Goal: Task Accomplishment & Management: Manage account settings

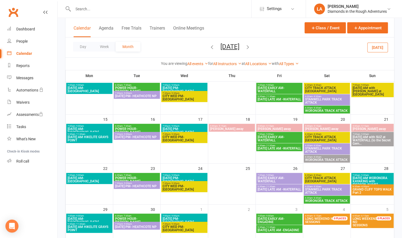
click at [277, 43] on div "Day Week Month [DATE] [DATE] Sun Mon Tue Wed Thu Fri Sat 27 28 29 30 31 01 02 0…" at bounding box center [229, 47] width 329 height 20
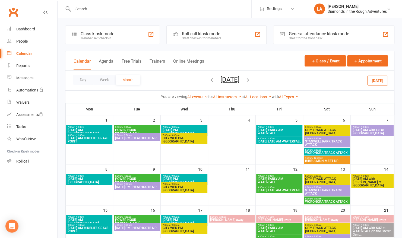
click at [209, 81] on icon "button" at bounding box center [212, 80] width 6 height 6
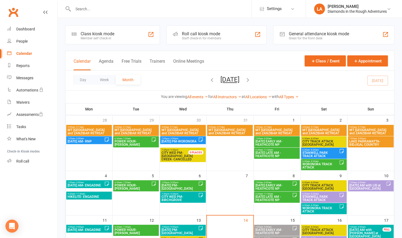
click at [323, 94] on div "You are viewing All events All events Empty events Full events Non-empty events…" at bounding box center [229, 97] width 323 height 6
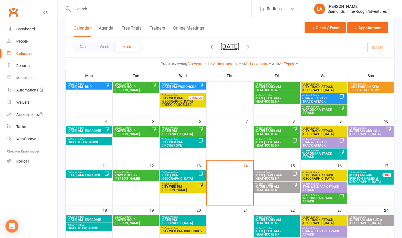
scroll to position [55, 0]
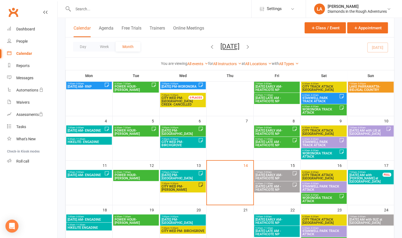
click at [317, 187] on span "STANWELL PARK TRACK ATTACK" at bounding box center [323, 188] width 43 height 7
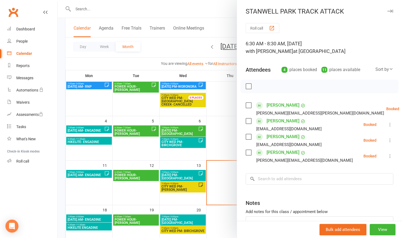
click at [205, 13] on div at bounding box center [230, 119] width 344 height 238
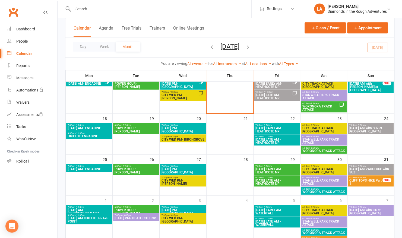
scroll to position [168, 0]
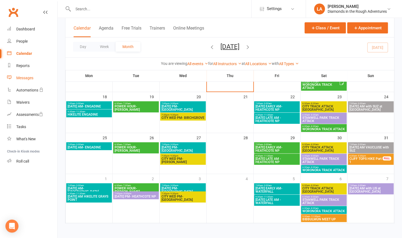
click at [28, 76] on div "Messages" at bounding box center [24, 78] width 17 height 4
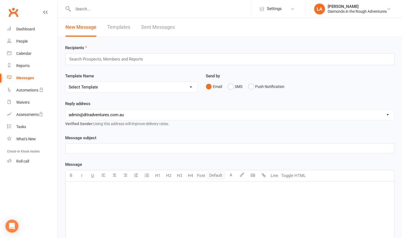
click at [120, 29] on link "Templates" at bounding box center [118, 27] width 23 height 19
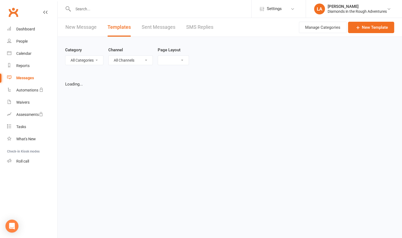
select select "list"
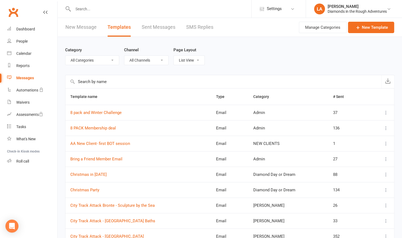
click at [114, 60] on select "All Categories (No category) Admin [PERSON_NAME] Day or Dream General [PERSON_N…" at bounding box center [91, 60] width 53 height 9
select select "5993"
click at [65, 56] on select "All Categories (No category) Admin [PERSON_NAME] Day or Dream General [PERSON_N…" at bounding box center [91, 60] width 53 height 9
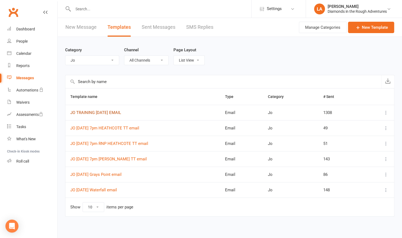
click at [111, 111] on link "JO TRAINING [DATE] EMAIL" at bounding box center [95, 112] width 51 height 5
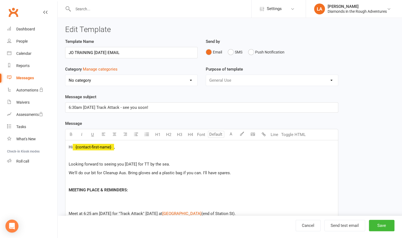
select select "5993"
drag, startPoint x: 129, startPoint y: 53, endPoint x: 20, endPoint y: 52, distance: 109.6
drag, startPoint x: 92, startPoint y: 51, endPoint x: 97, endPoint y: 52, distance: 5.6
click at [97, 52] on input "Lis [DATE] training email" at bounding box center [131, 52] width 132 height 11
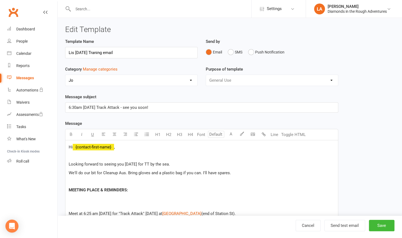
scroll to position [60, 0]
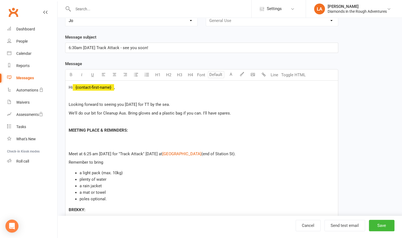
type input "Lis [DATE] Traning email"
drag, startPoint x: 153, startPoint y: 44, endPoint x: 124, endPoint y: 47, distance: 29.5
click at [124, 47] on p "6:30am [DATE] Track Attack - see you soon!" at bounding box center [202, 47] width 266 height 7
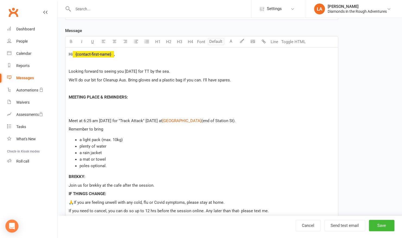
scroll to position [93, 0]
click at [87, 110] on p at bounding box center [202, 111] width 266 height 7
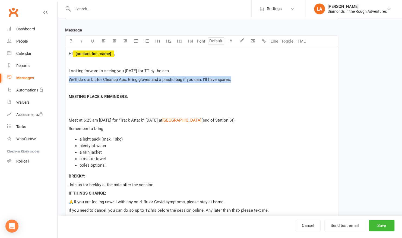
drag, startPoint x: 242, startPoint y: 78, endPoint x: 69, endPoint y: 79, distance: 173.6
click at [69, 79] on p "We'll do our bit for Cleanup Aus. Bring gloves and a plastic bag if you can. I'…" at bounding box center [202, 79] width 266 height 7
click at [184, 71] on p "Looking forward to seeing you [DATE] for TT by the sea." at bounding box center [202, 71] width 266 height 7
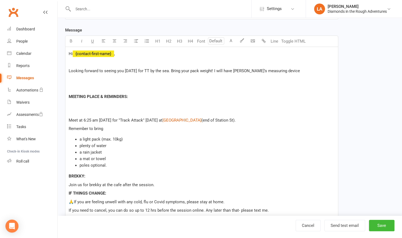
click at [80, 88] on p at bounding box center [202, 88] width 266 height 7
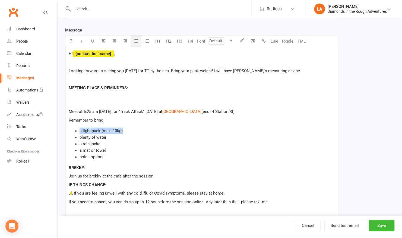
drag, startPoint x: 126, startPoint y: 128, endPoint x: 80, endPoint y: 129, distance: 45.3
click at [80, 129] on li "a light pack (max. 10kg)" at bounding box center [206, 131] width 255 height 7
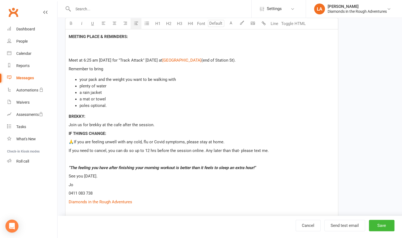
scroll to position [145, 0]
drag, startPoint x: 101, startPoint y: 192, endPoint x: 67, endPoint y: 183, distance: 35.9
click at [67, 183] on div "Hi ﻿ {contact-first-name} , Looking forward to seeing you [DATE] for TT by the …" at bounding box center [201, 106] width 272 height 222
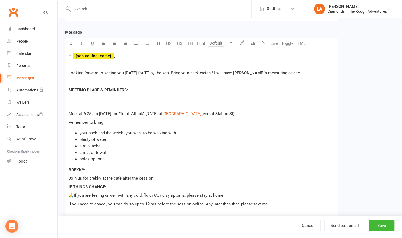
scroll to position [88, 0]
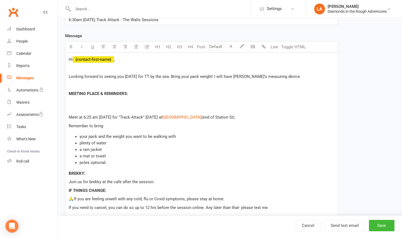
click at [295, 77] on p "Looking forward to seeing you [DATE] for TT by the sea. Bring your pack weight!…" at bounding box center [202, 76] width 266 height 7
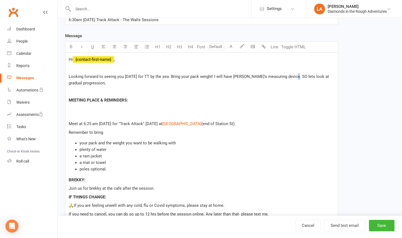
click at [292, 75] on span "Looking forward to seeing you [DATE] for TT by the sea. Bring your pack weight!…" at bounding box center [199, 79] width 261 height 11
click at [109, 82] on p "Looking forward to seeing you [DATE] for TT by the sea. Bring your pack weight!…" at bounding box center [202, 79] width 266 height 13
click at [97, 118] on div "Hi ﻿ {contact-first-name} , Looking forward to seeing you [DATE] for TT by the …" at bounding box center [201, 167] width 272 height 228
click at [94, 117] on p "﻿" at bounding box center [202, 115] width 266 height 7
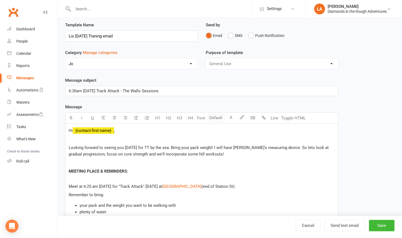
scroll to position [16, 0]
click at [191, 67] on select "No category Admin [PERSON_NAME] Day or Dream General [PERSON_NAME] [PERSON_NAME…" at bounding box center [131, 64] width 132 height 11
select select "12686"
click at [65, 59] on select "No category Admin [PERSON_NAME] Day or Dream General [PERSON_NAME] [PERSON_NAME…" at bounding box center [131, 64] width 132 height 11
click at [382, 225] on button "Save" at bounding box center [382, 225] width 26 height 11
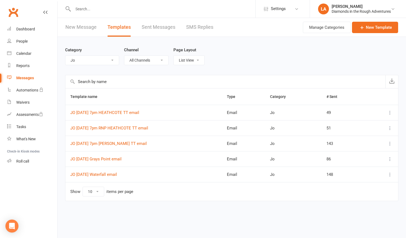
click at [112, 61] on select "All Categories (No category) Admin [PERSON_NAME] Day or Dream General [PERSON_N…" at bounding box center [91, 60] width 53 height 9
select select "12686"
click at [65, 56] on select "All Categories (No category) Admin [PERSON_NAME] Day or Dream General [PERSON_N…" at bounding box center [91, 60] width 53 height 9
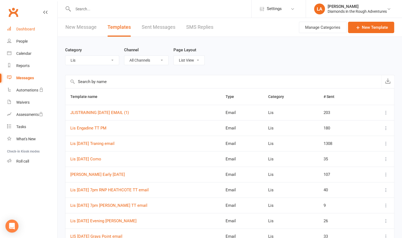
click at [22, 27] on div "Dashboard" at bounding box center [25, 29] width 19 height 4
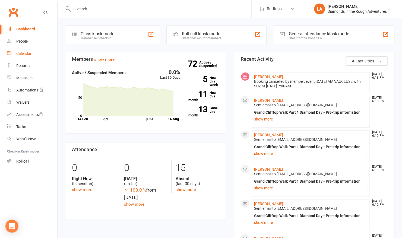
click at [18, 54] on div "Calendar" at bounding box center [23, 53] width 15 height 4
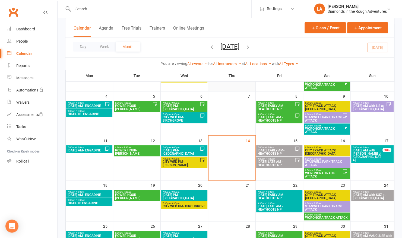
scroll to position [80, 0]
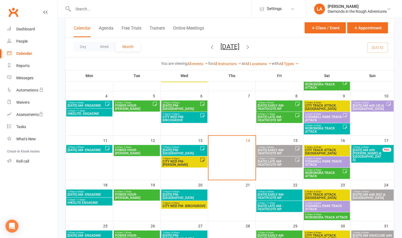
click at [340, 163] on span "STANWELL PARK TRACK ATTACK" at bounding box center [327, 163] width 44 height 7
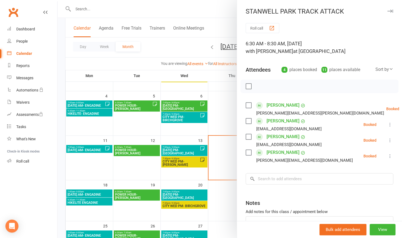
click at [180, 11] on div at bounding box center [230, 119] width 344 height 238
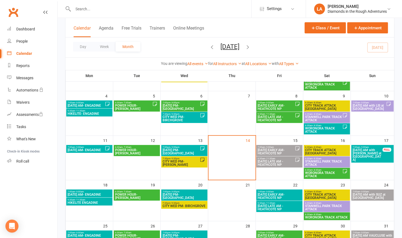
scroll to position [168, 0]
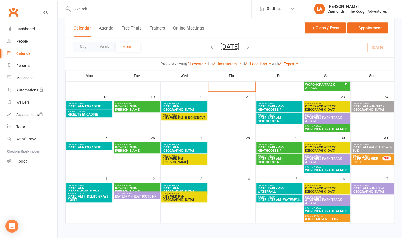
click at [251, 47] on icon "button" at bounding box center [248, 47] width 6 height 6
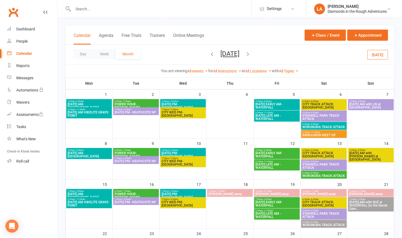
scroll to position [26, 0]
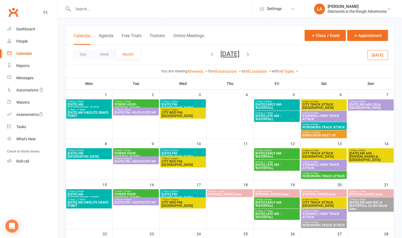
click at [329, 164] on span "STANWELL PARK TRACK ATTACK" at bounding box center [323, 166] width 43 height 7
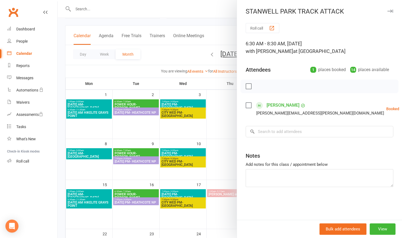
click at [208, 10] on div at bounding box center [230, 119] width 344 height 238
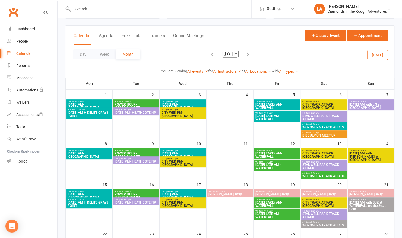
click at [149, 114] on span "[DATE] PM- HEATHCOTE NP" at bounding box center [135, 112] width 43 height 3
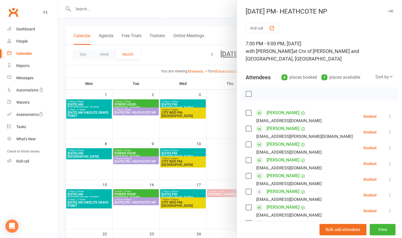
scroll to position [110, 0]
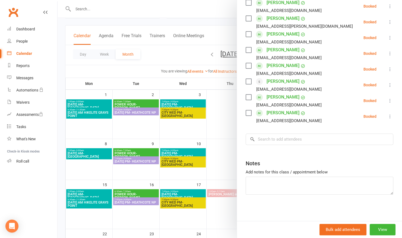
click at [130, 160] on div at bounding box center [230, 119] width 344 height 238
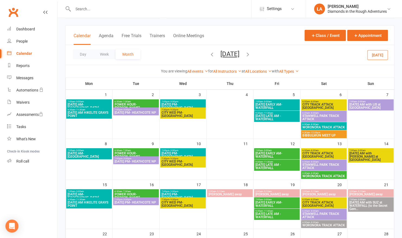
click at [130, 160] on span "[DATE] PM- HEATHCOTE NP" at bounding box center [135, 161] width 43 height 3
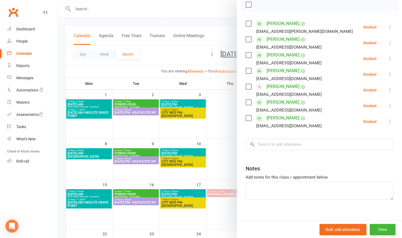
scroll to position [0, 0]
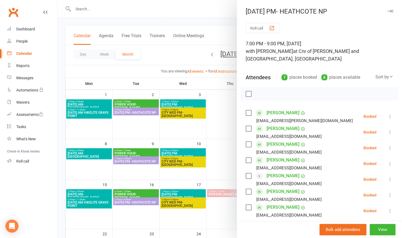
click at [142, 9] on div at bounding box center [230, 119] width 344 height 238
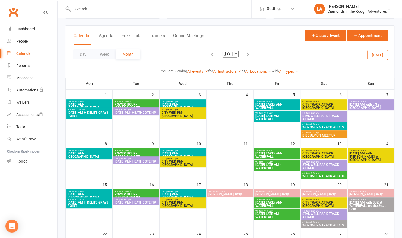
click at [131, 114] on span "[DATE] PM- HEATHCOTE NP" at bounding box center [135, 112] width 43 height 3
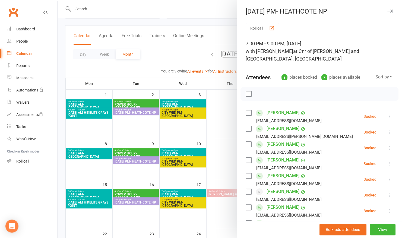
click at [188, 7] on div at bounding box center [230, 119] width 344 height 238
